Goal: Navigation & Orientation: Find specific page/section

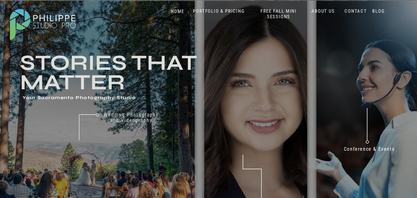
drag, startPoint x: 135, startPoint y: 43, endPoint x: 146, endPoint y: 40, distance: 12.3
click at [352, 10] on nav "CONTACT" at bounding box center [355, 11] width 25 height 6
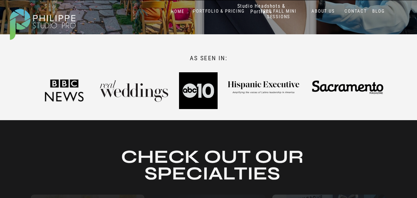
scroll to position [216, 0]
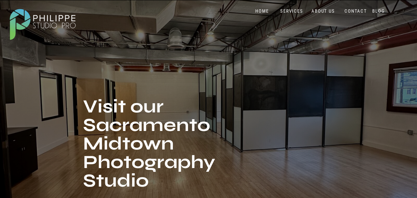
click at [320, 10] on nav "ABOUT US" at bounding box center [323, 11] width 26 height 6
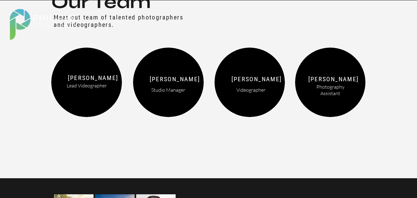
scroll to position [731, 0]
